Goal: Task Accomplishment & Management: Complete application form

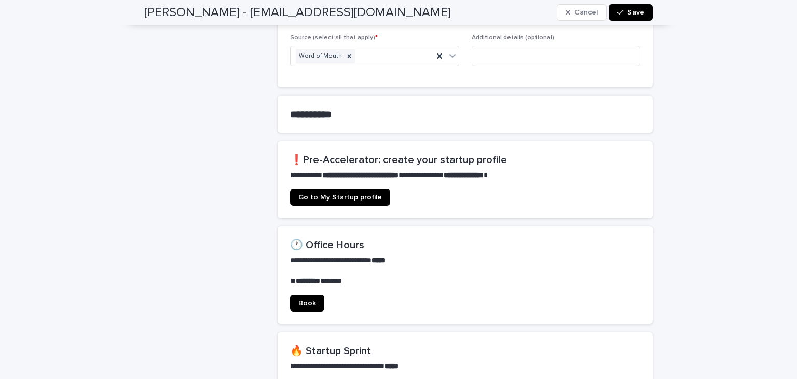
scroll to position [637, 0]
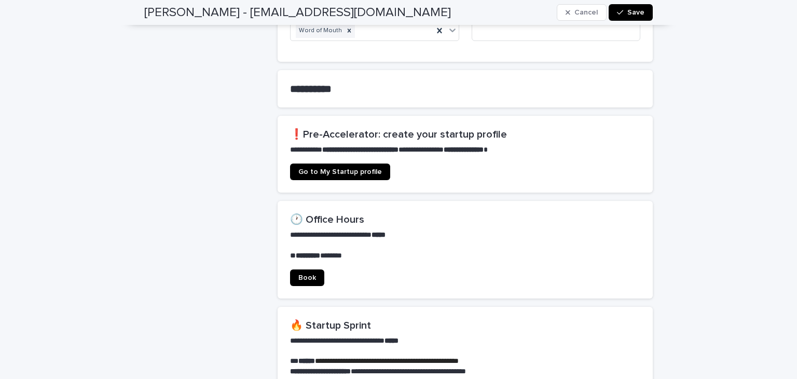
click at [334, 168] on span "Go to My Startup profile" at bounding box center [340, 171] width 84 height 7
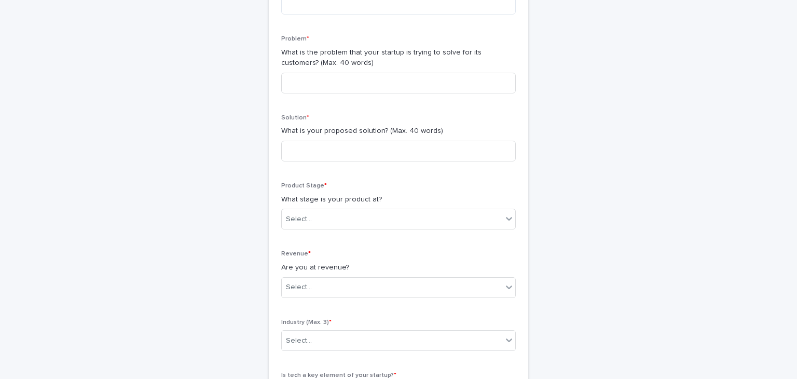
scroll to position [329, 0]
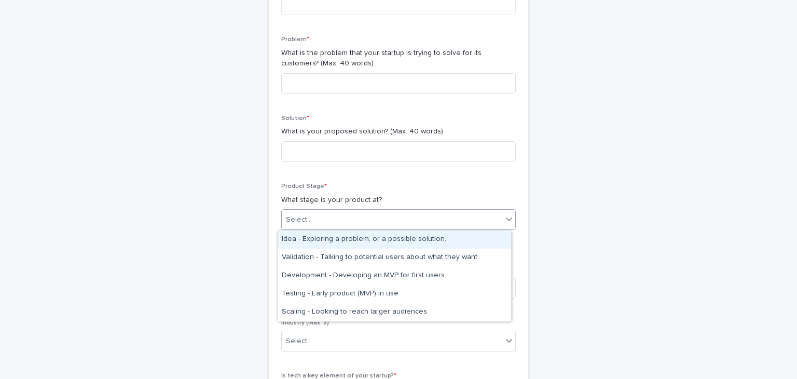
click at [452, 223] on div "Select..." at bounding box center [392, 219] width 220 height 17
click at [497, 244] on div "Idea - Exploring a problem, or a possible solution." at bounding box center [394, 239] width 233 height 18
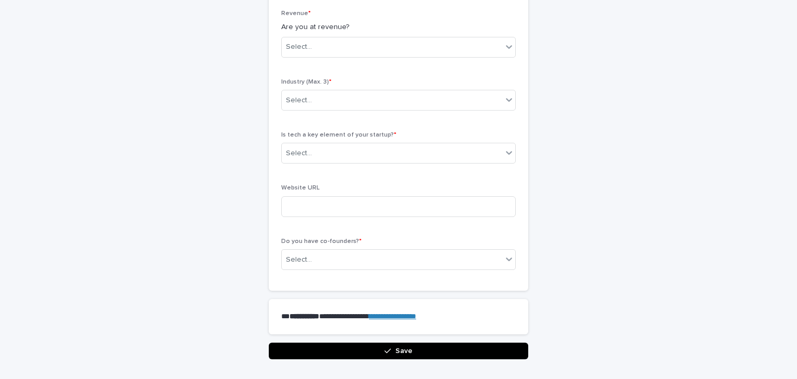
scroll to position [574, 0]
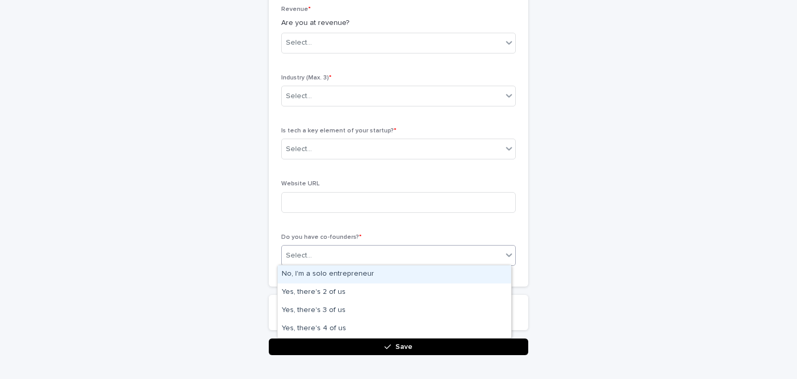
click at [404, 256] on div "Select..." at bounding box center [392, 255] width 220 height 17
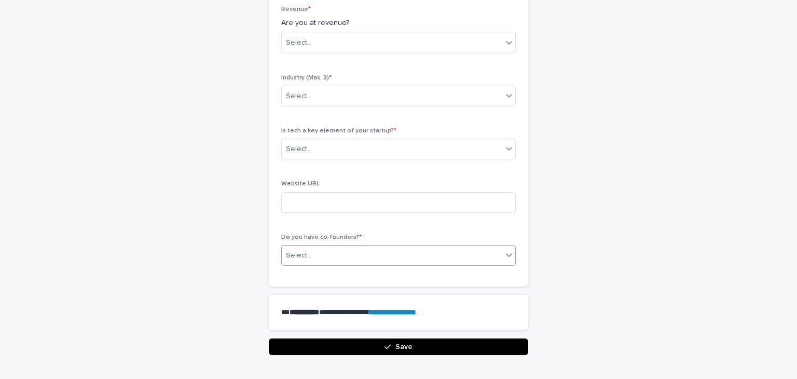
click at [404, 256] on div "Select..." at bounding box center [392, 255] width 220 height 17
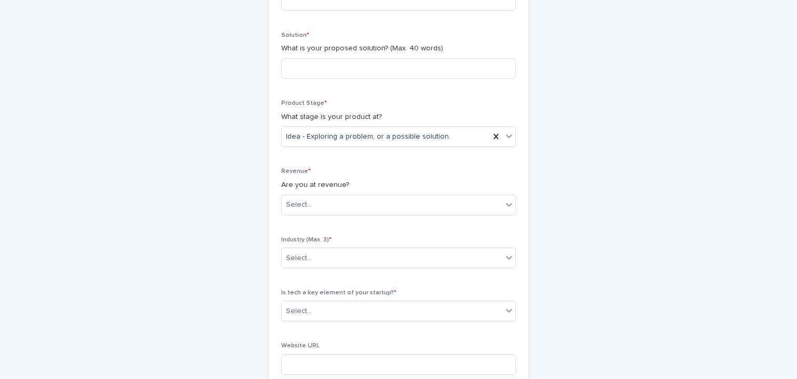
scroll to position [409, 0]
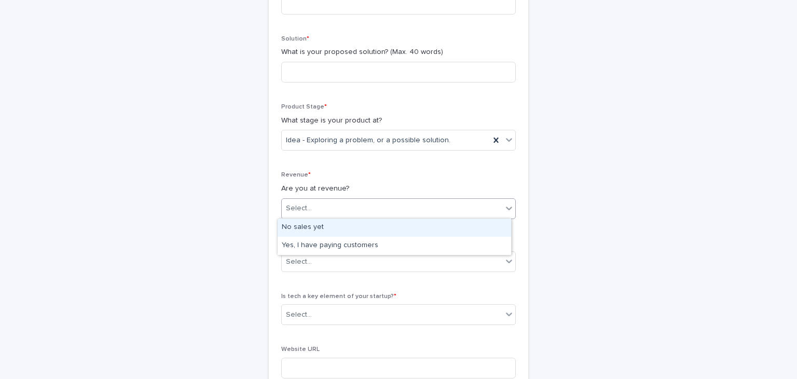
click at [443, 208] on div "Select..." at bounding box center [392, 208] width 220 height 17
click at [410, 227] on div "No sales yet" at bounding box center [394, 227] width 233 height 18
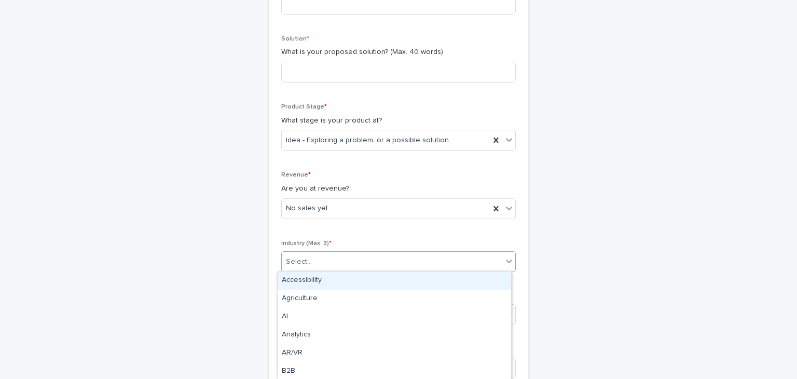
click at [362, 264] on div "Select..." at bounding box center [392, 261] width 220 height 17
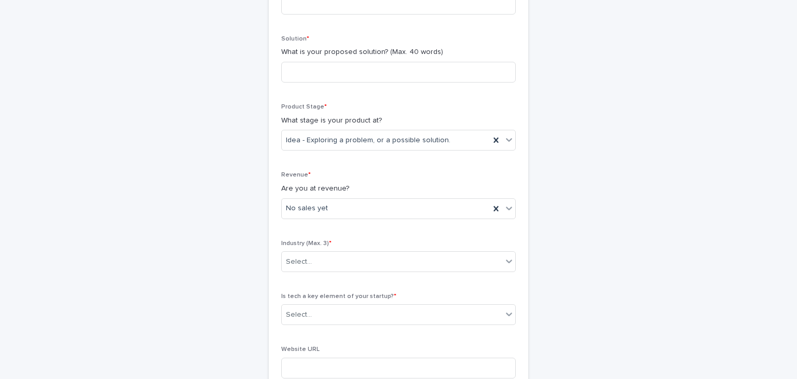
click at [218, 266] on div "**********" at bounding box center [398, 72] width 508 height 895
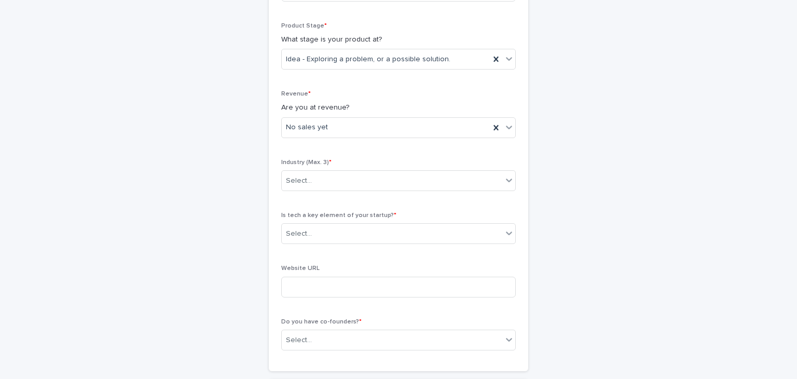
scroll to position [493, 0]
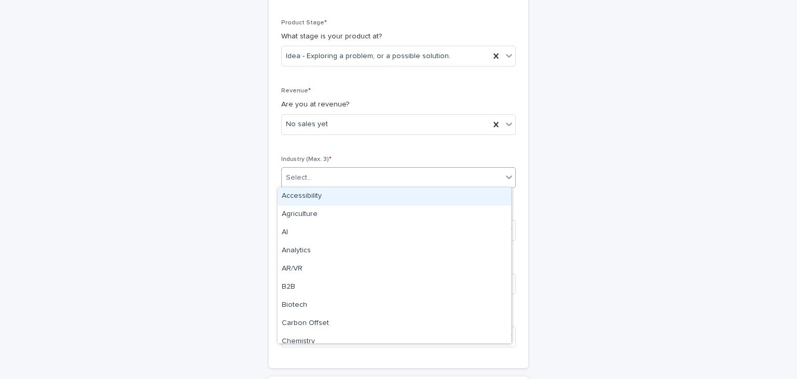
click at [321, 173] on div "Select..." at bounding box center [392, 177] width 220 height 17
type input "*"
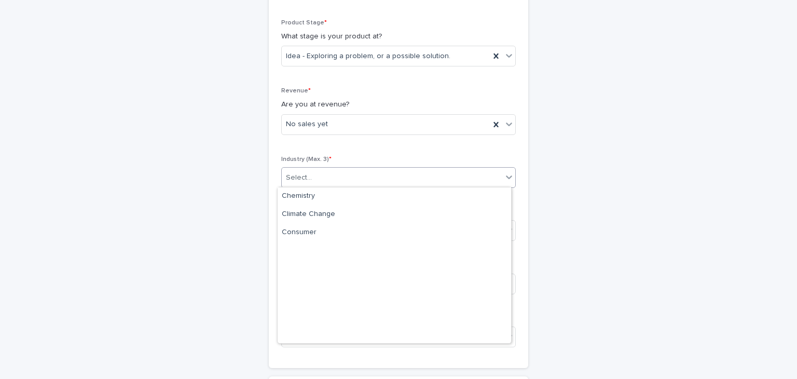
scroll to position [0, 0]
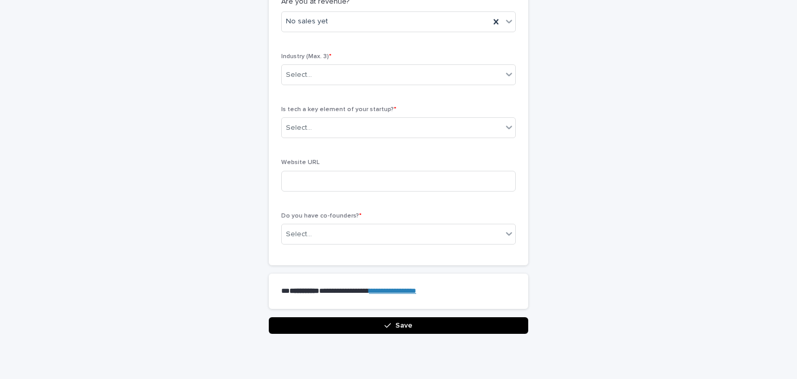
scroll to position [597, 0]
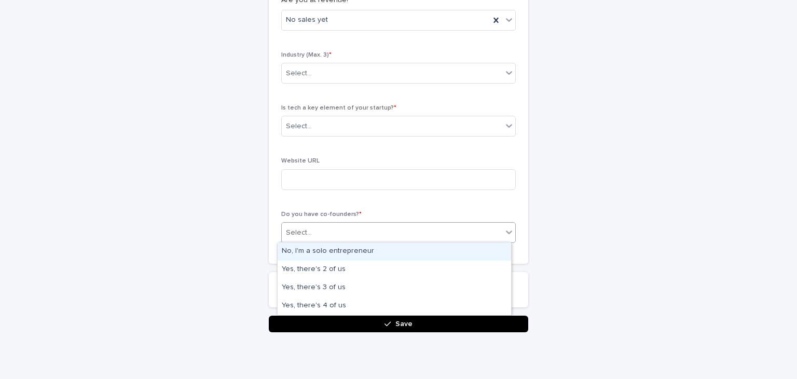
click at [407, 229] on div "Select..." at bounding box center [392, 232] width 220 height 17
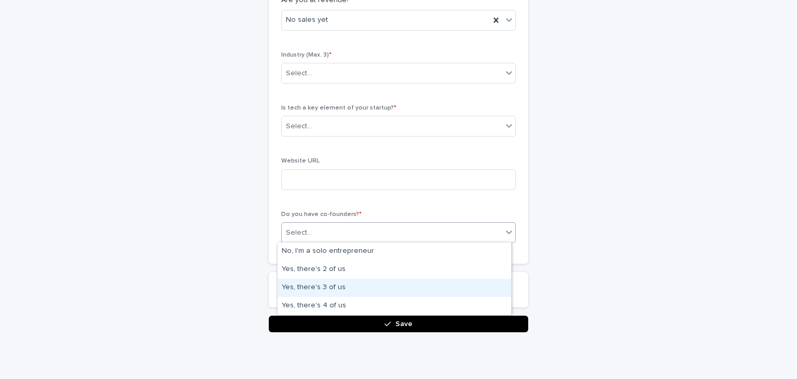
click at [353, 286] on div "Yes, there's 3 of us" at bounding box center [394, 288] width 233 height 18
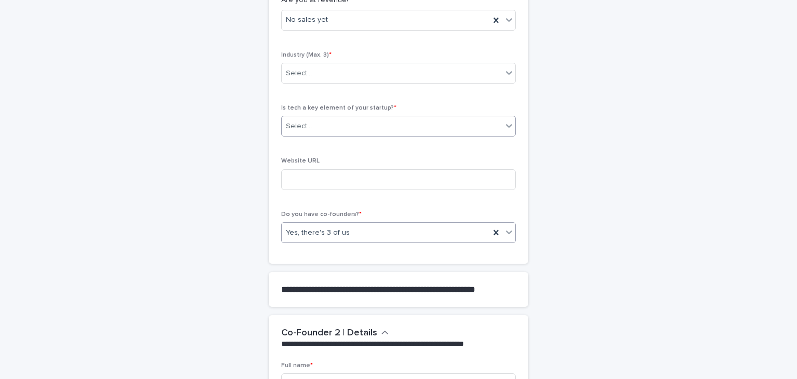
click at [435, 130] on div "Select..." at bounding box center [392, 126] width 220 height 17
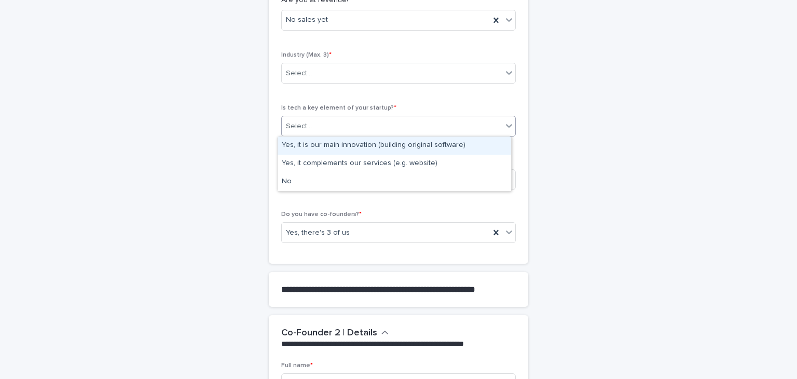
click at [426, 141] on div "Yes, it is our main innovation (building original software)" at bounding box center [394, 145] width 233 height 18
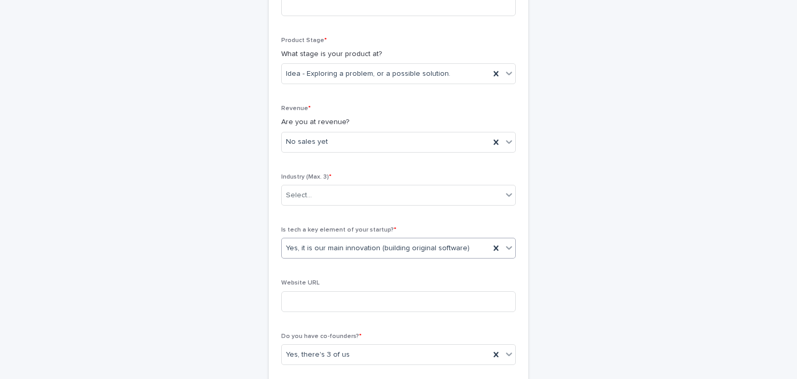
scroll to position [472, 0]
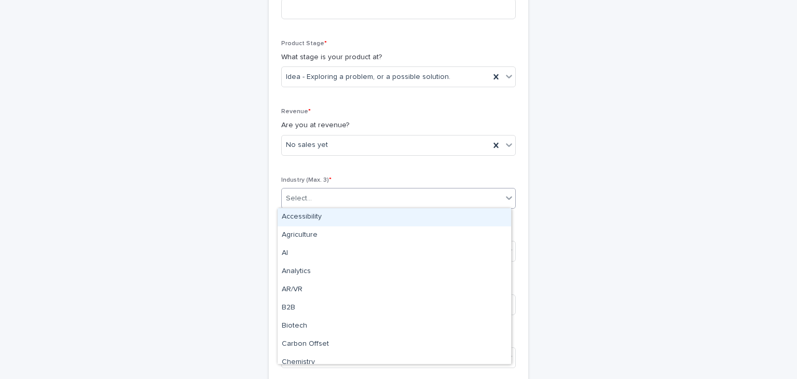
click at [482, 196] on div "Select..." at bounding box center [392, 198] width 220 height 17
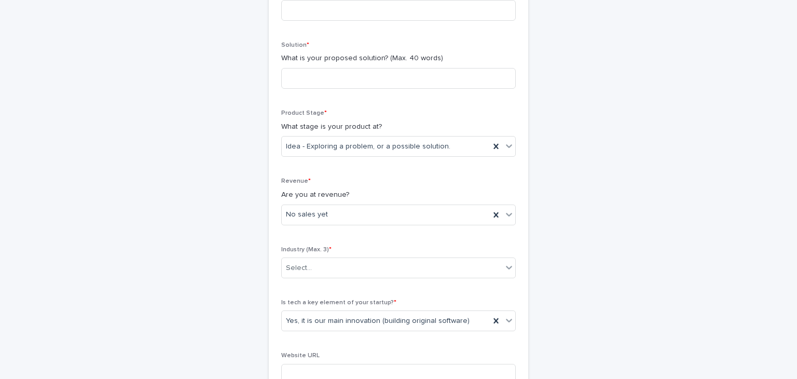
scroll to position [404, 0]
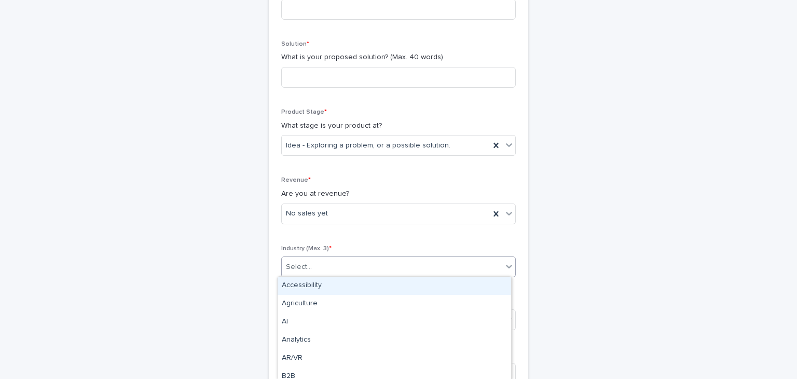
click at [418, 268] on div "Select..." at bounding box center [392, 266] width 220 height 17
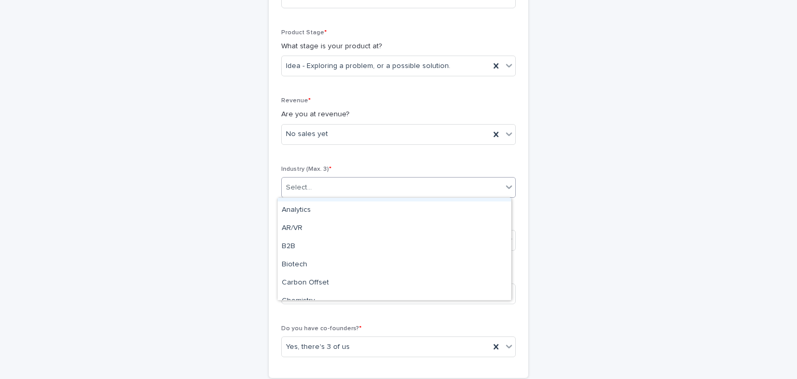
scroll to position [53, 0]
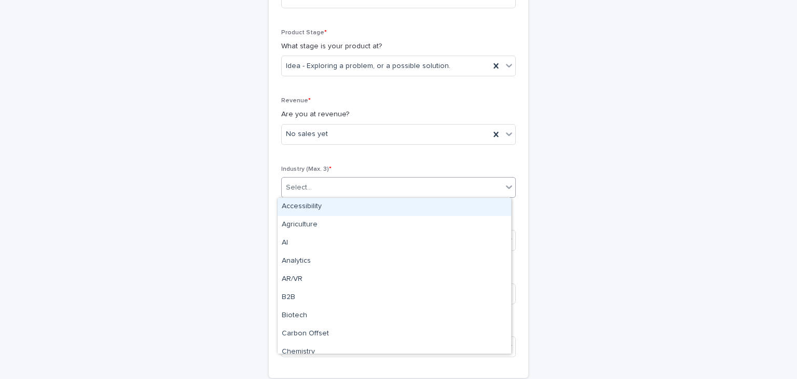
click at [498, 182] on div "Select..." at bounding box center [392, 187] width 220 height 17
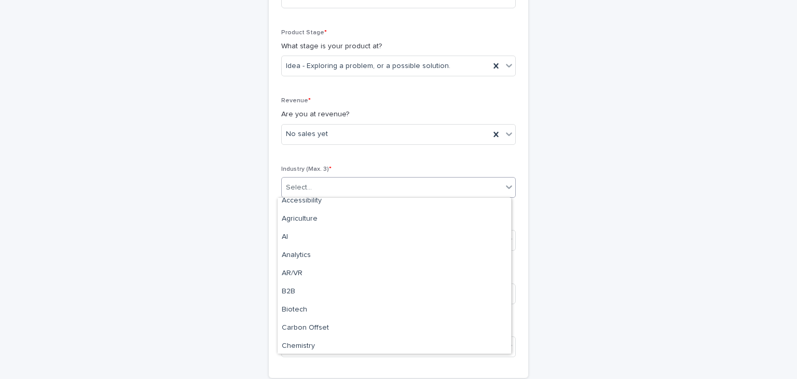
scroll to position [0, 0]
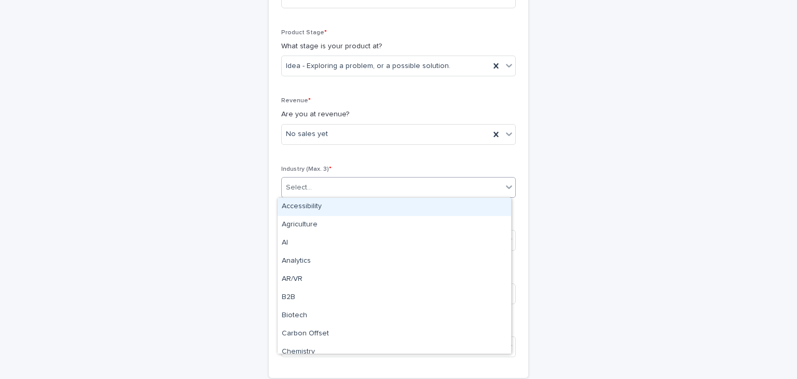
click at [425, 187] on div "Select..." at bounding box center [392, 187] width 220 height 17
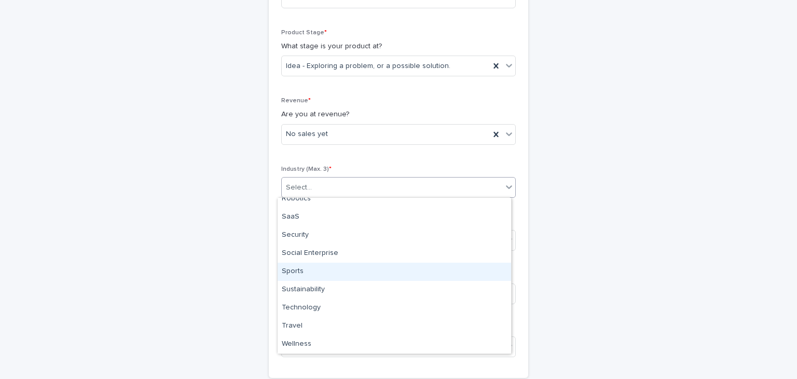
scroll to position [689, 0]
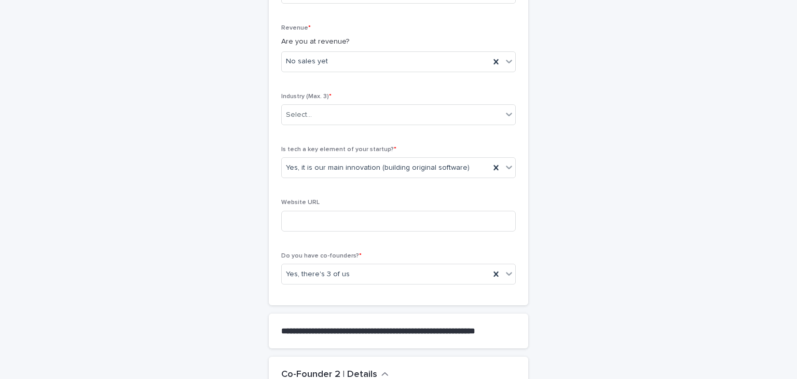
scroll to position [556, 0]
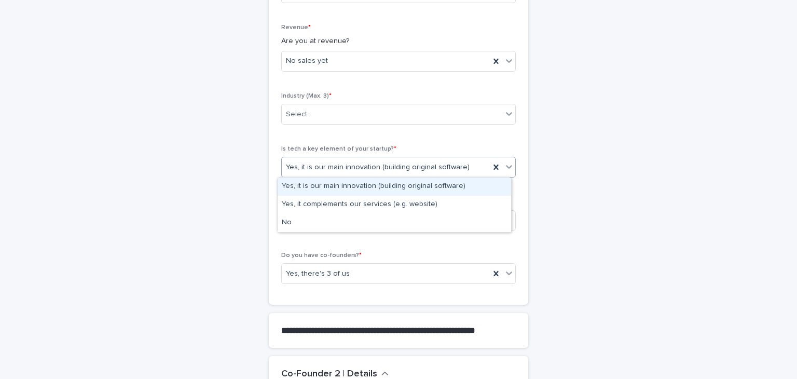
click at [403, 172] on div "Yes, it is our main innovation (building original software)" at bounding box center [386, 167] width 208 height 17
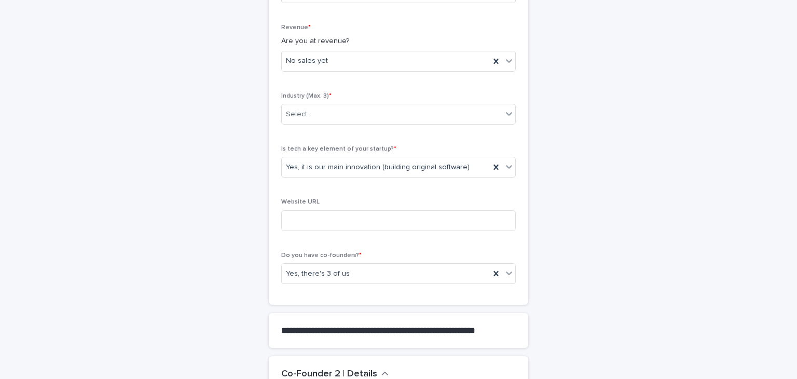
click at [349, 216] on input at bounding box center [398, 220] width 234 height 21
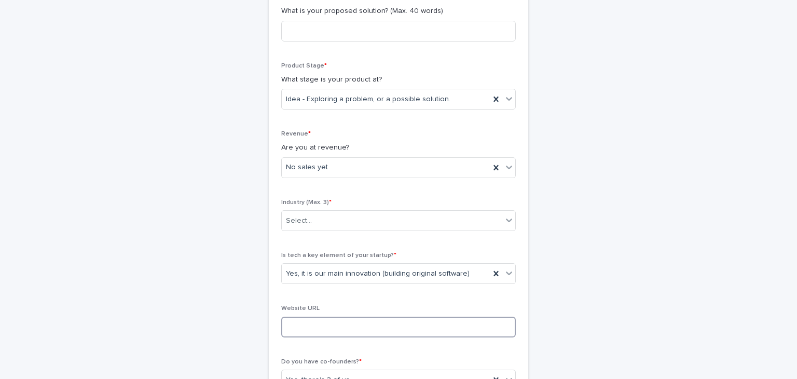
scroll to position [450, 0]
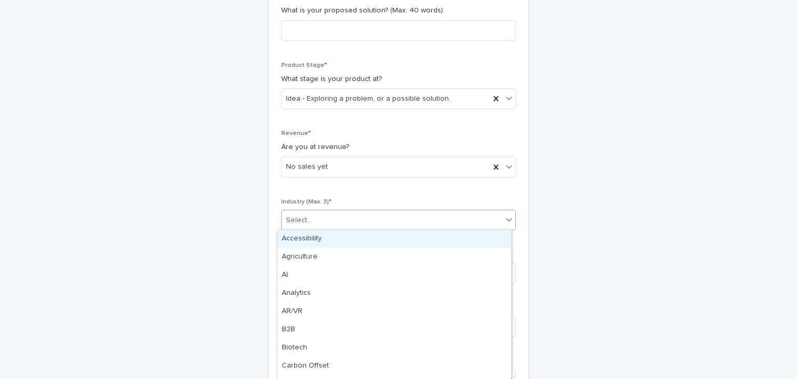
click at [473, 218] on div "Select..." at bounding box center [392, 220] width 220 height 17
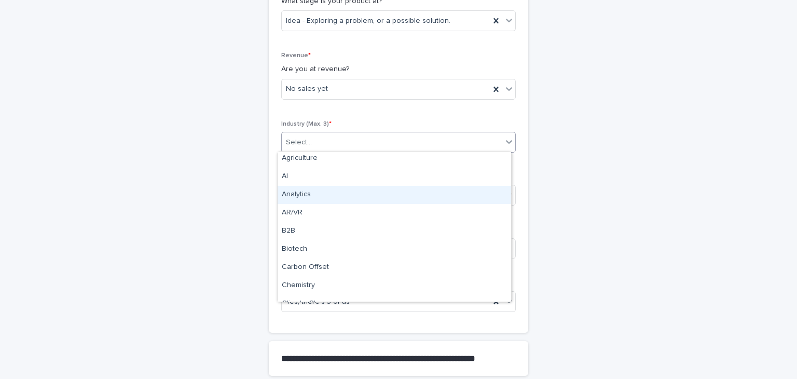
scroll to position [26, 0]
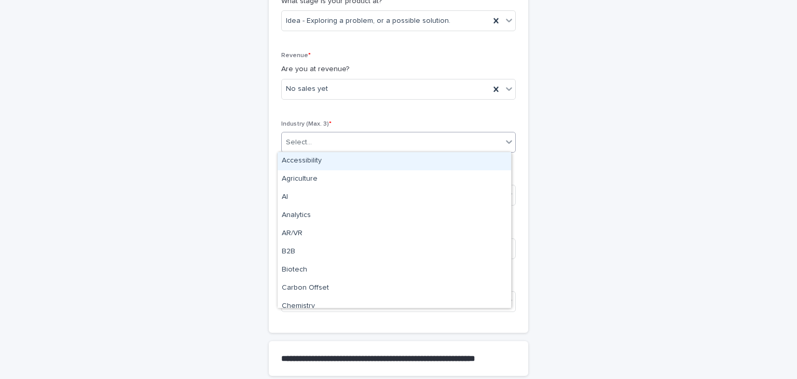
click at [364, 141] on div "Select..." at bounding box center [392, 142] width 220 height 17
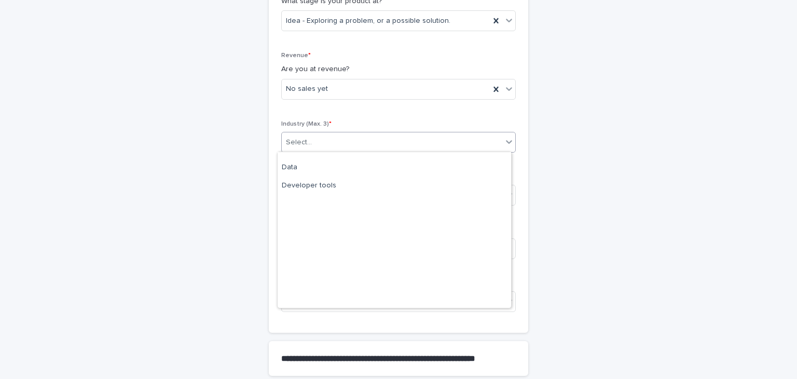
scroll to position [0, 0]
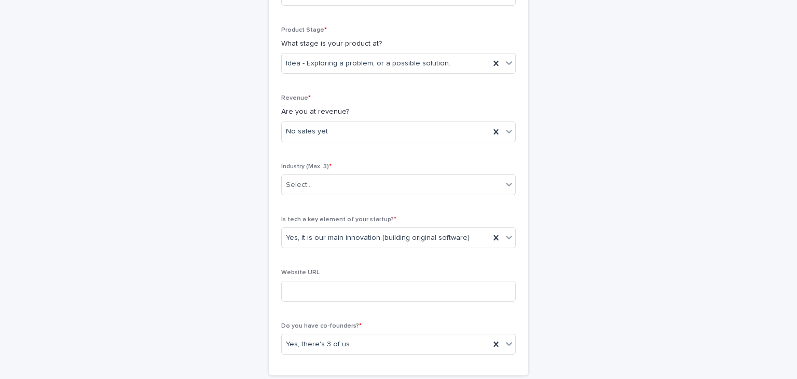
scroll to position [494, 0]
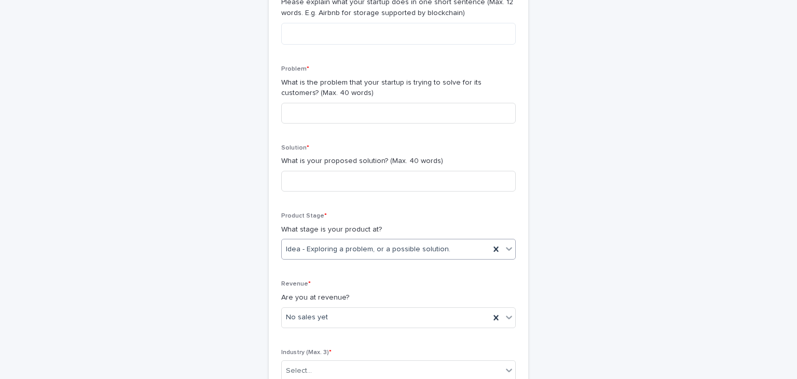
scroll to position [299, 0]
click at [472, 121] on input at bounding box center [398, 114] width 234 height 21
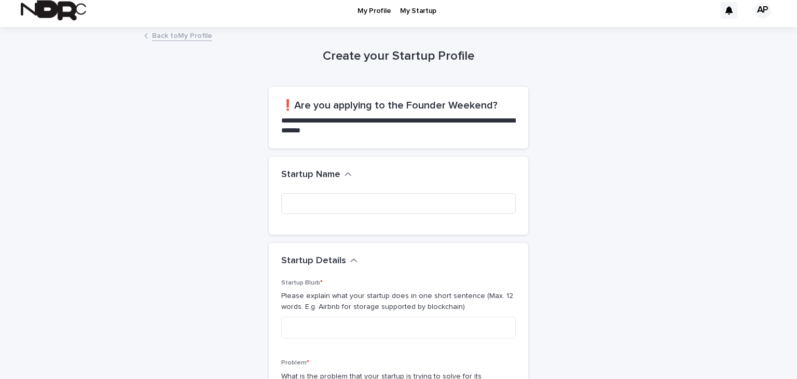
scroll to position [0, 0]
